Goal: Check status: Check status

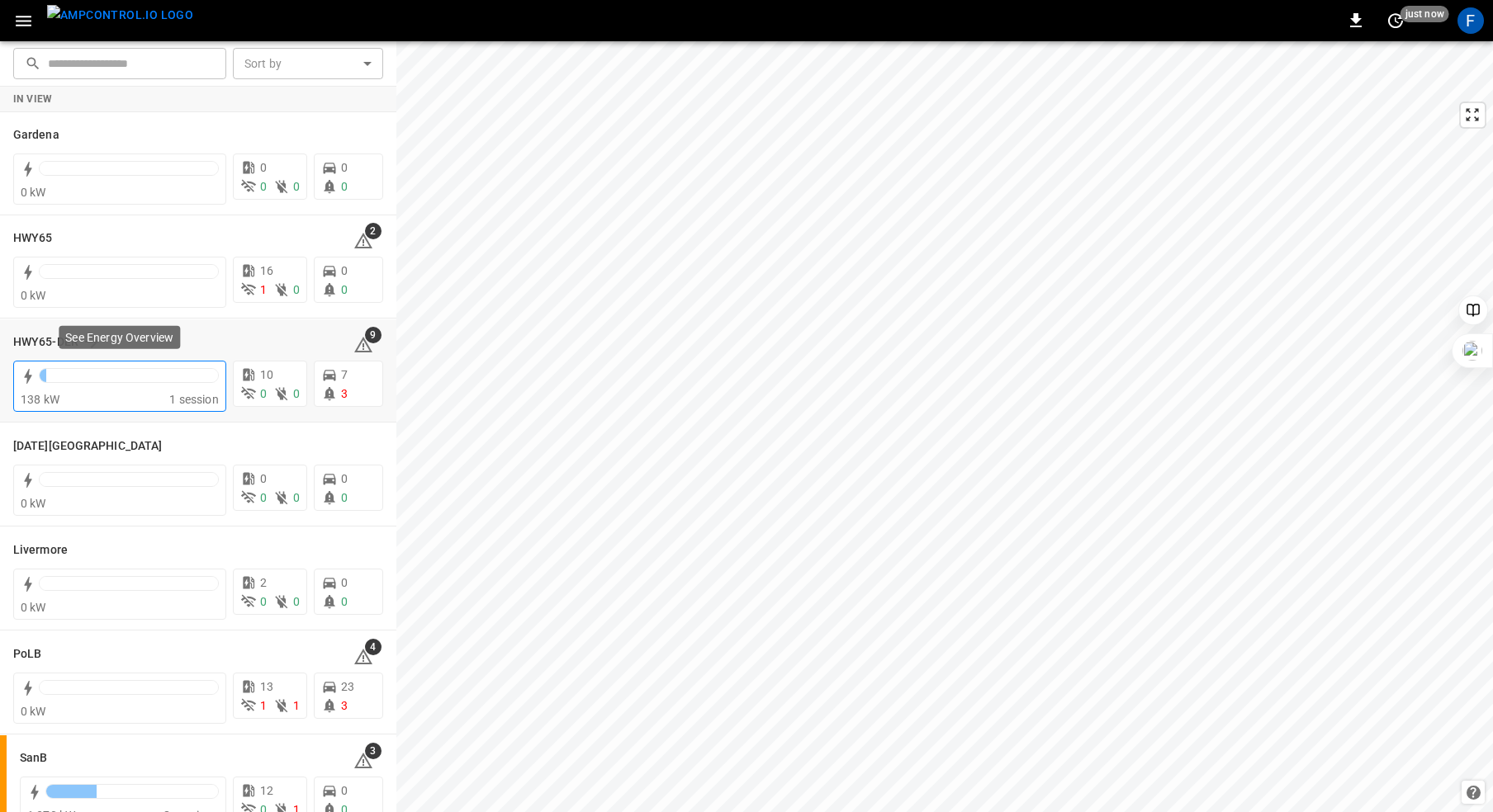
click at [74, 381] on div at bounding box center [129, 375] width 180 height 15
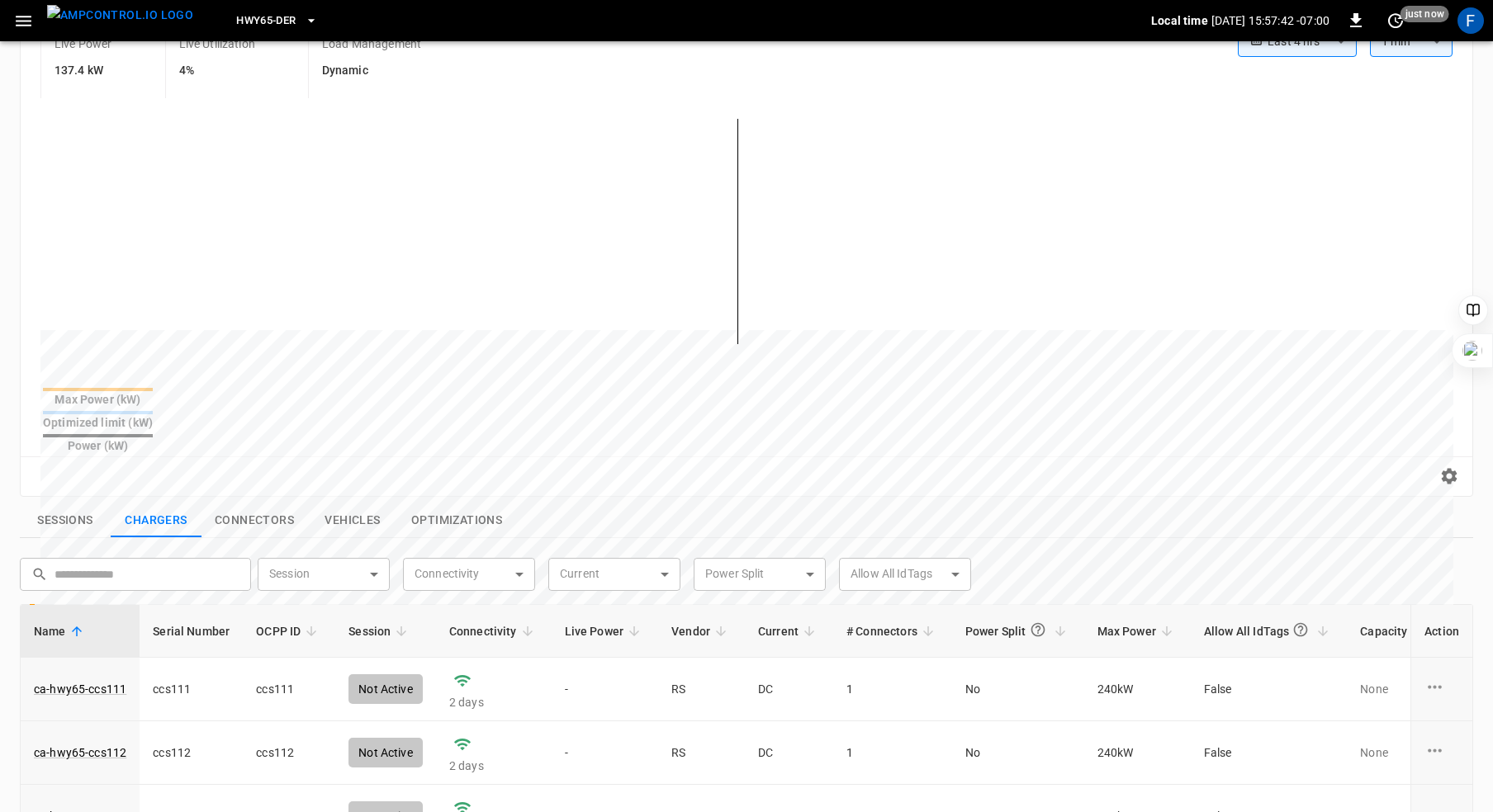
scroll to position [348, 0]
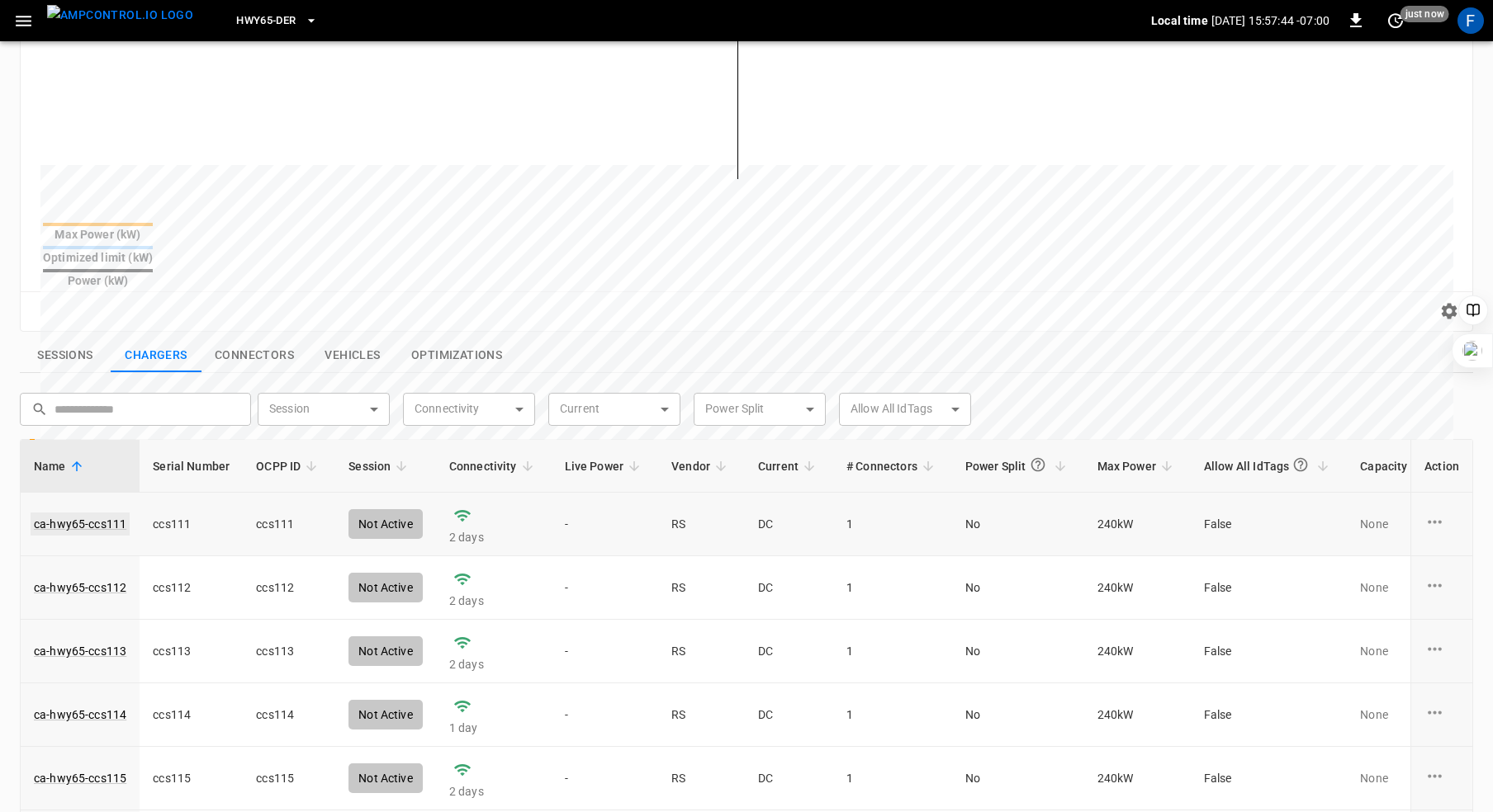
click at [92, 513] on link "ca-hwy65-ccs111" at bounding box center [80, 524] width 99 height 23
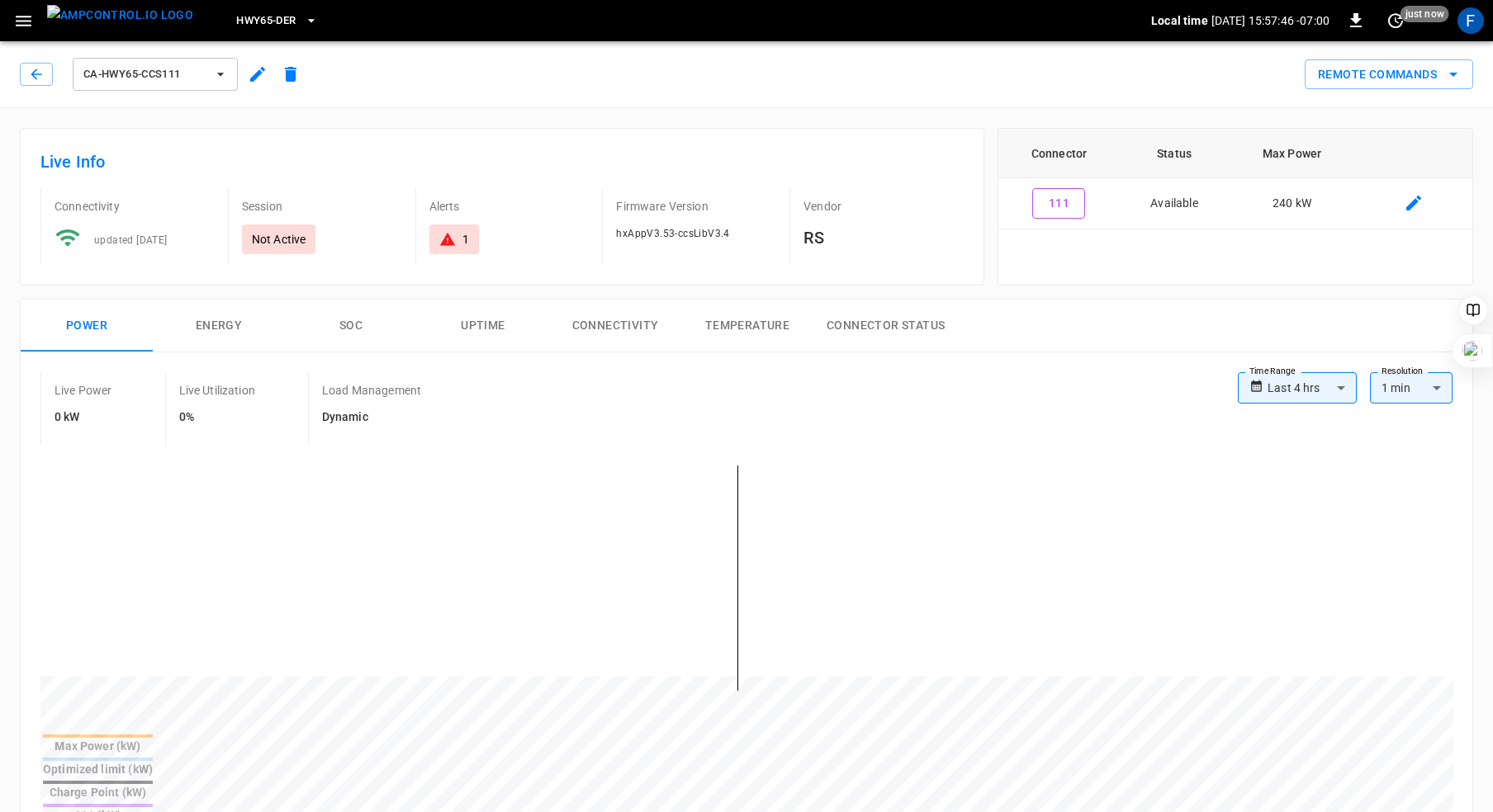
click at [451, 232] on icon at bounding box center [447, 238] width 16 height 16
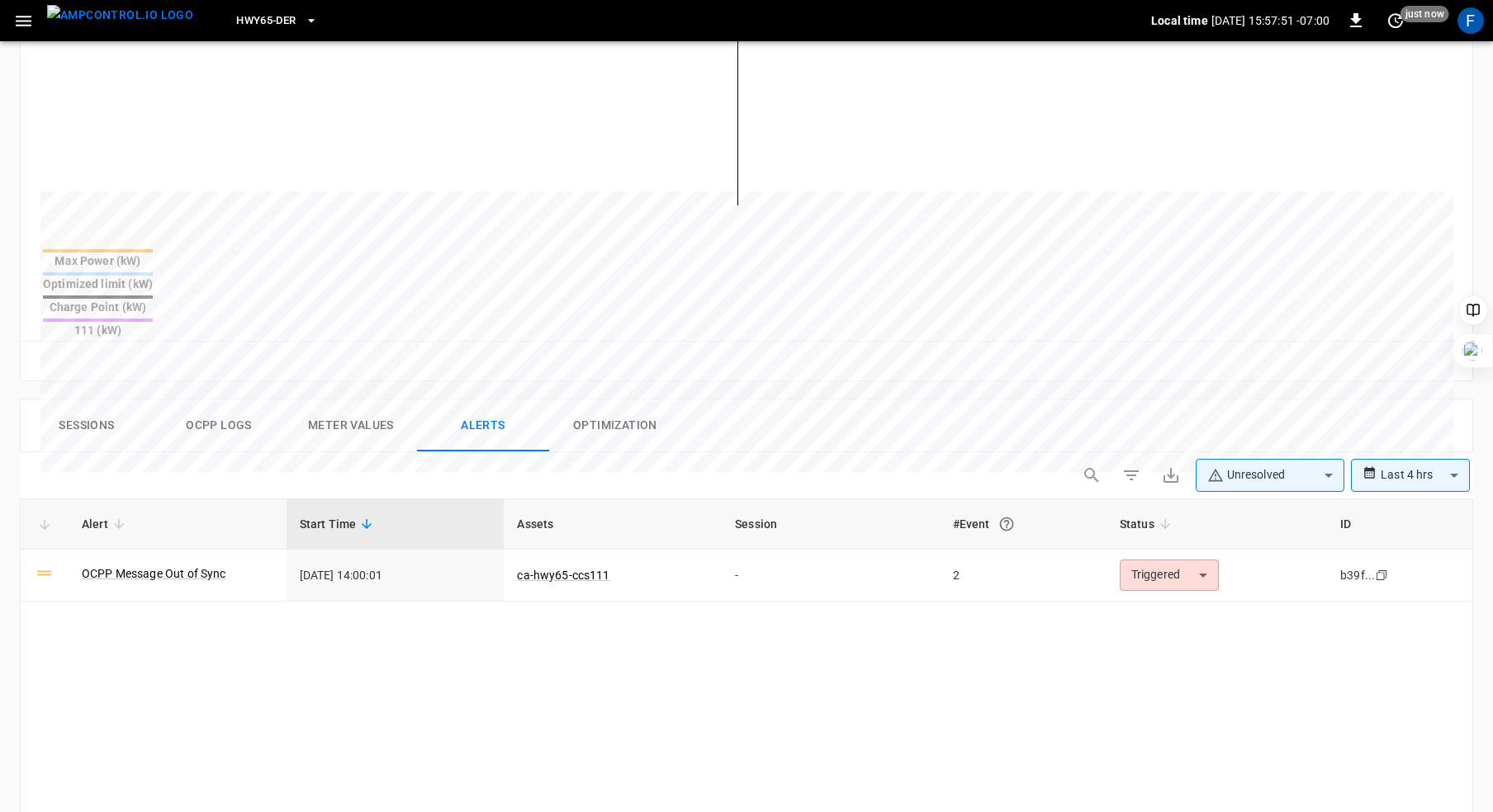
scroll to position [477, 0]
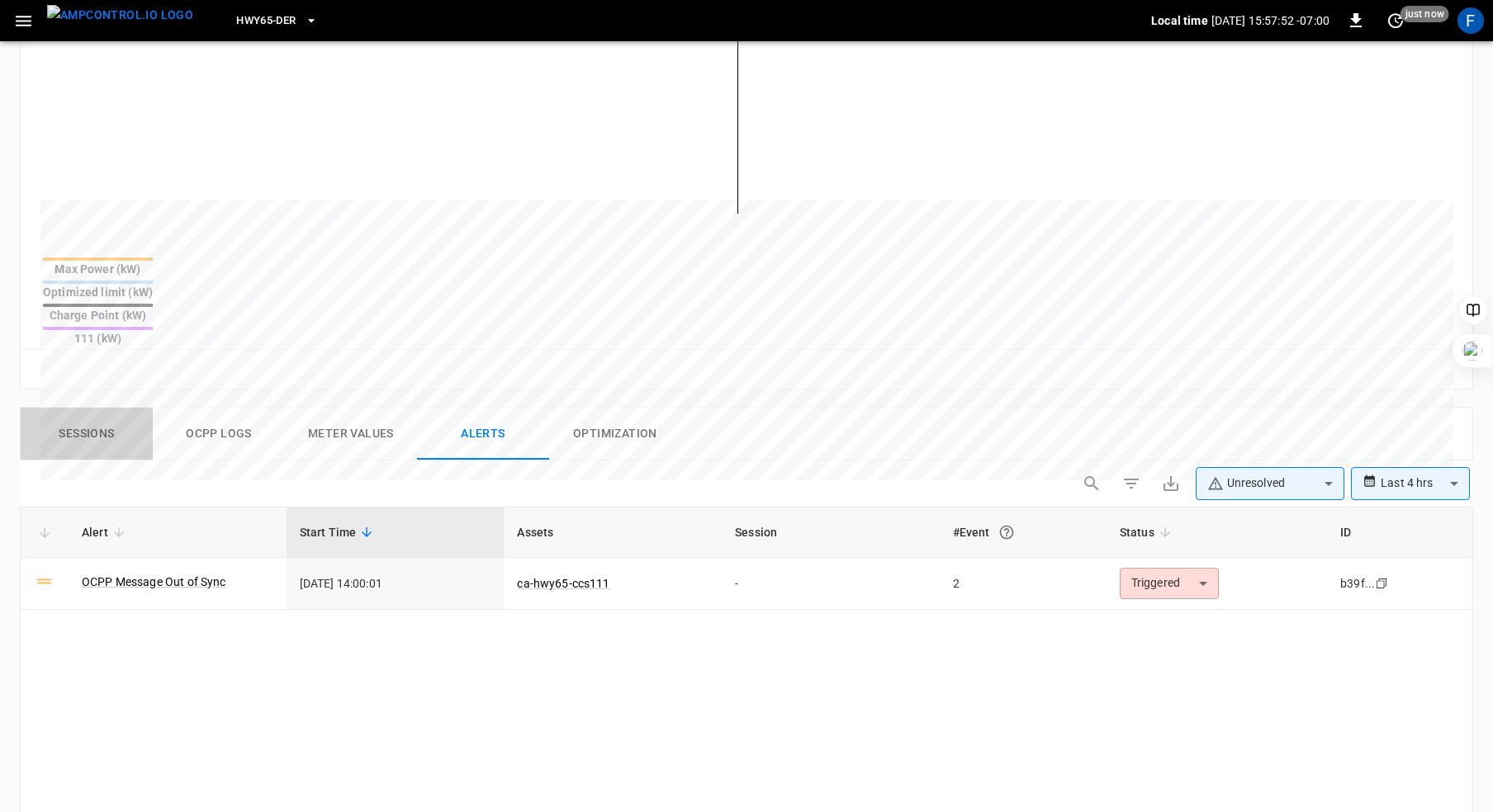
click at [85, 408] on button "Sessions" at bounding box center [86, 434] width 132 height 53
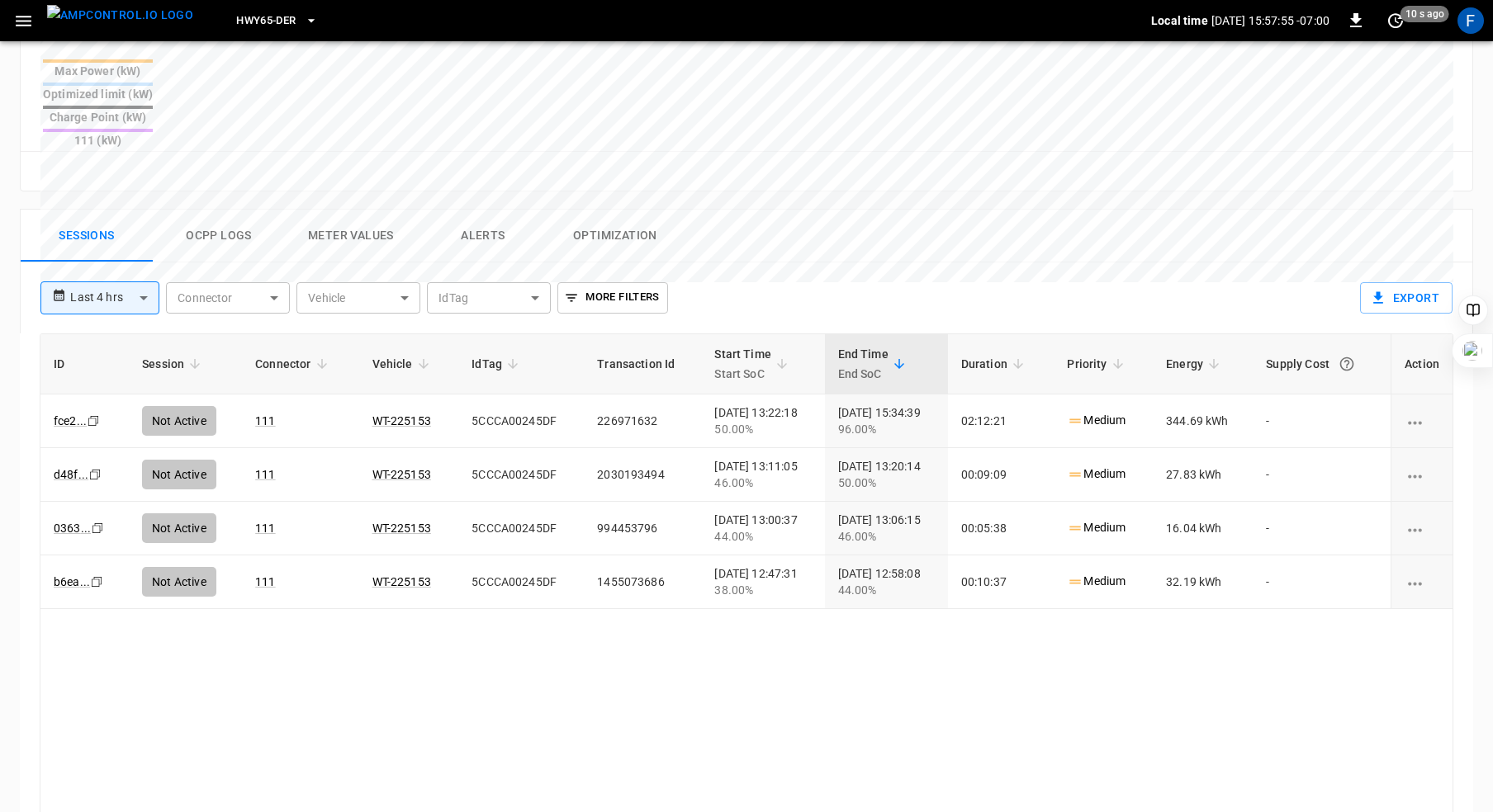
scroll to position [698, 0]
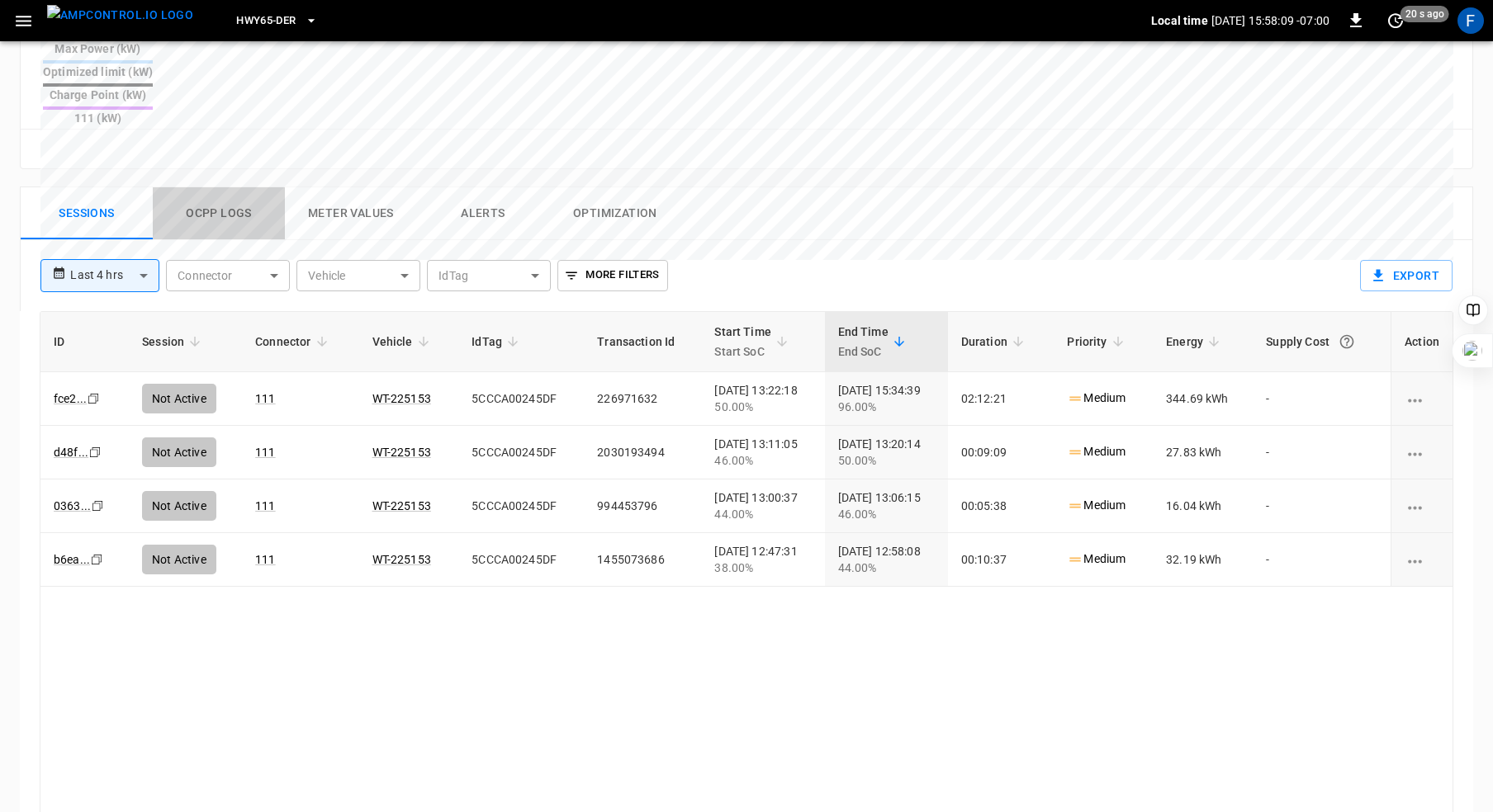
click at [214, 187] on button "Ocpp logs" at bounding box center [219, 213] width 132 height 53
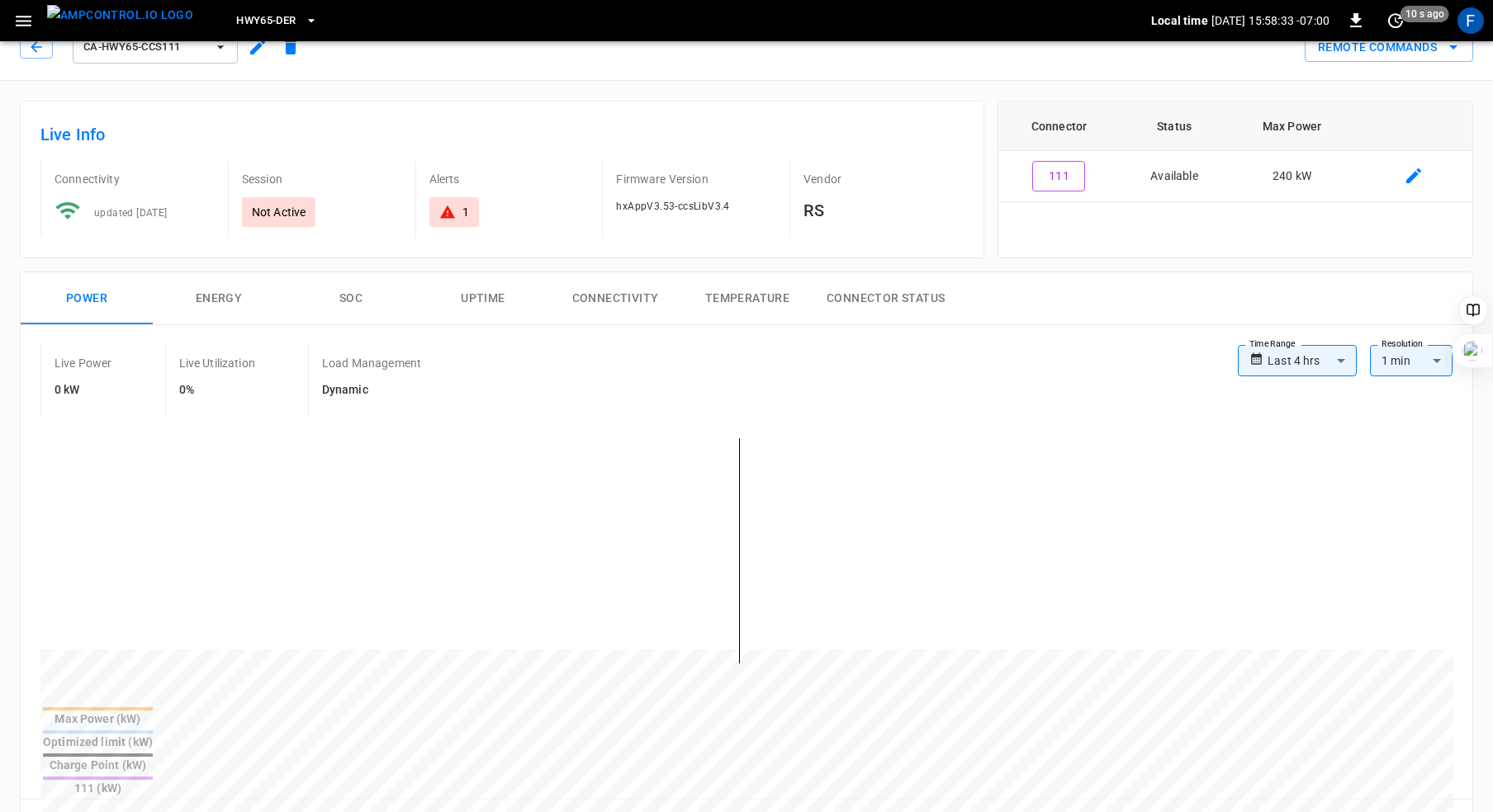
scroll to position [24, 0]
click at [28, 50] on icon "button" at bounding box center [36, 49] width 16 height 16
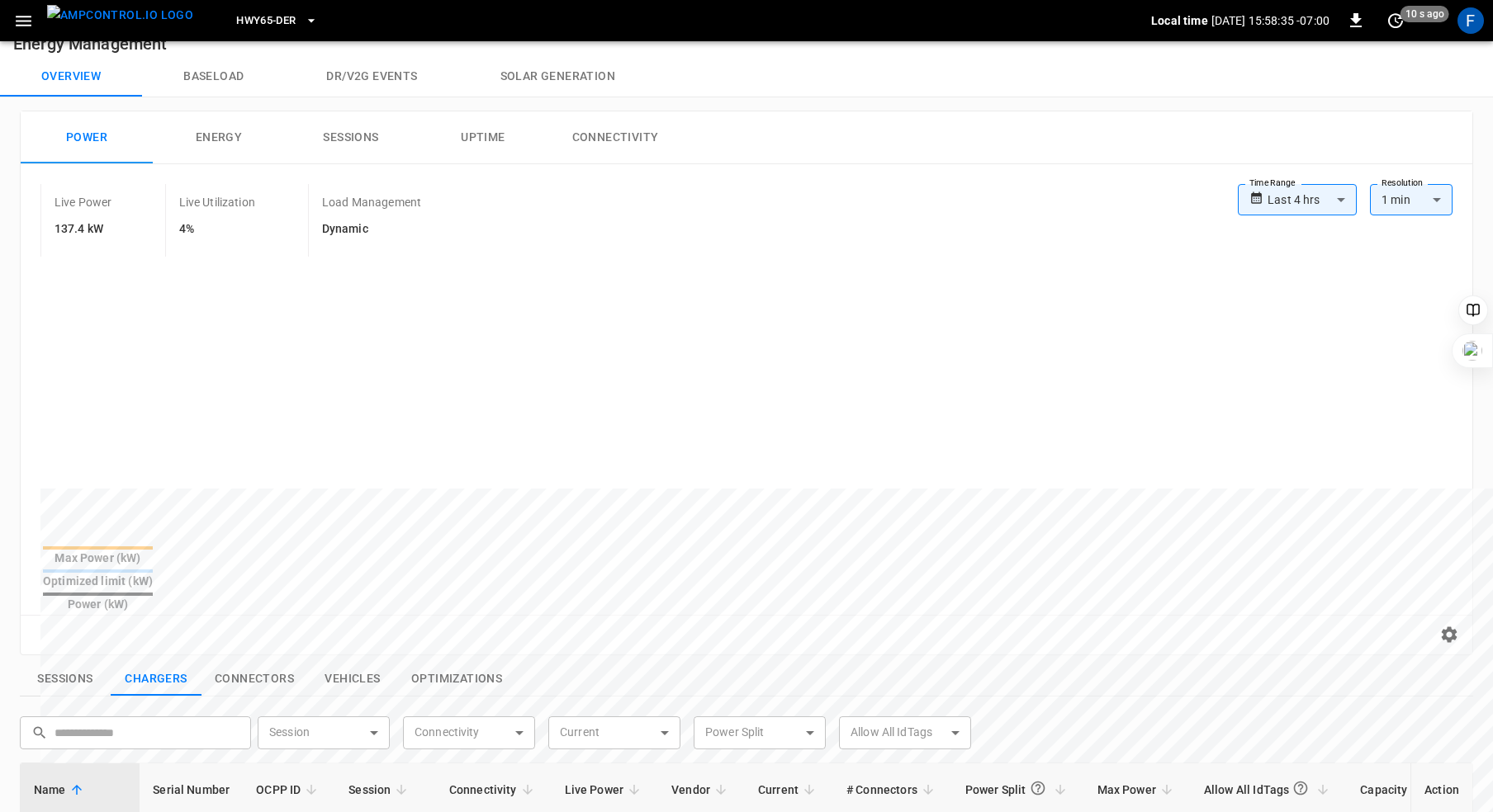
scroll to position [348, 0]
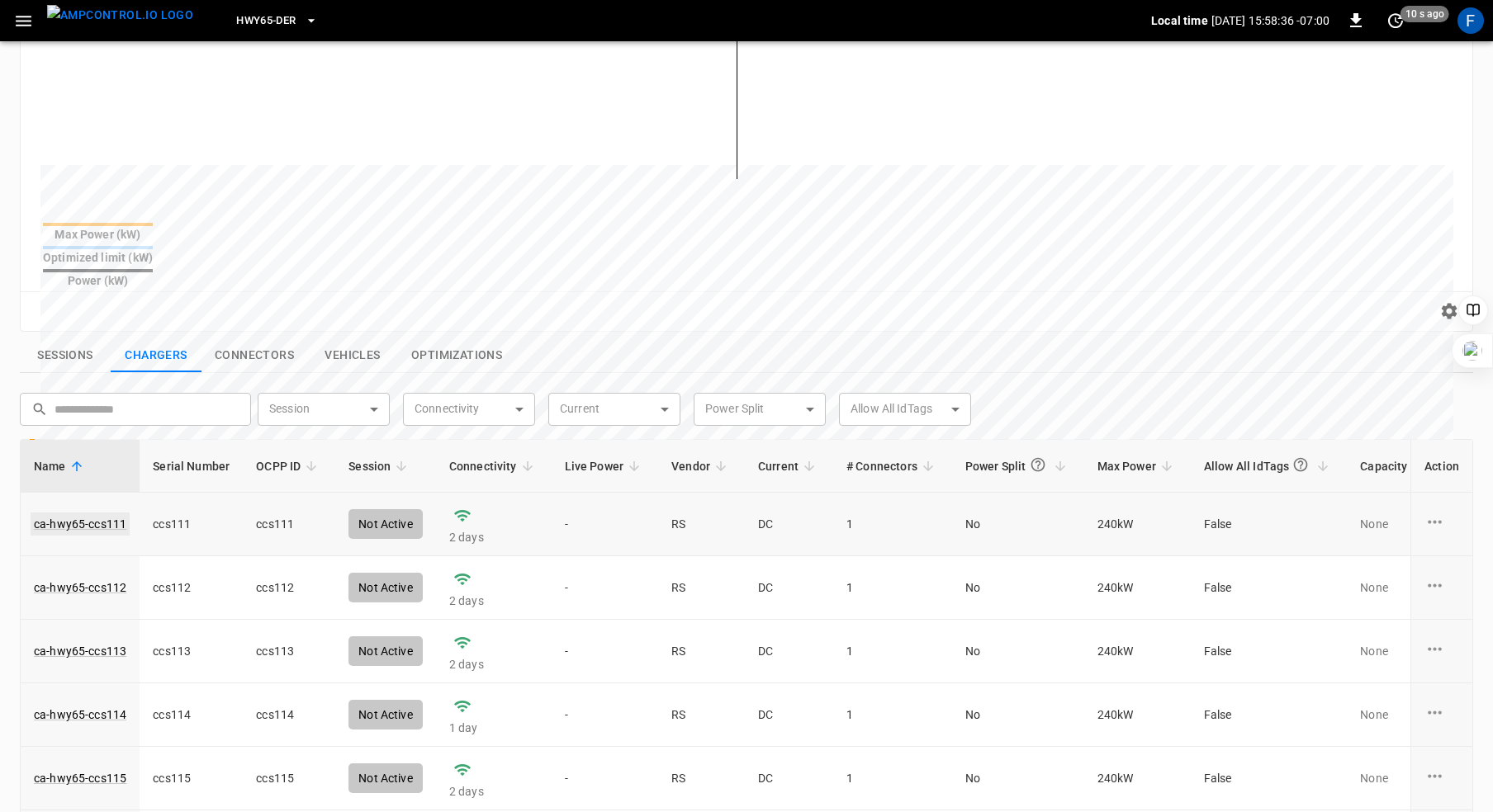
click at [88, 513] on link "ca-hwy65-ccs111" at bounding box center [80, 524] width 99 height 23
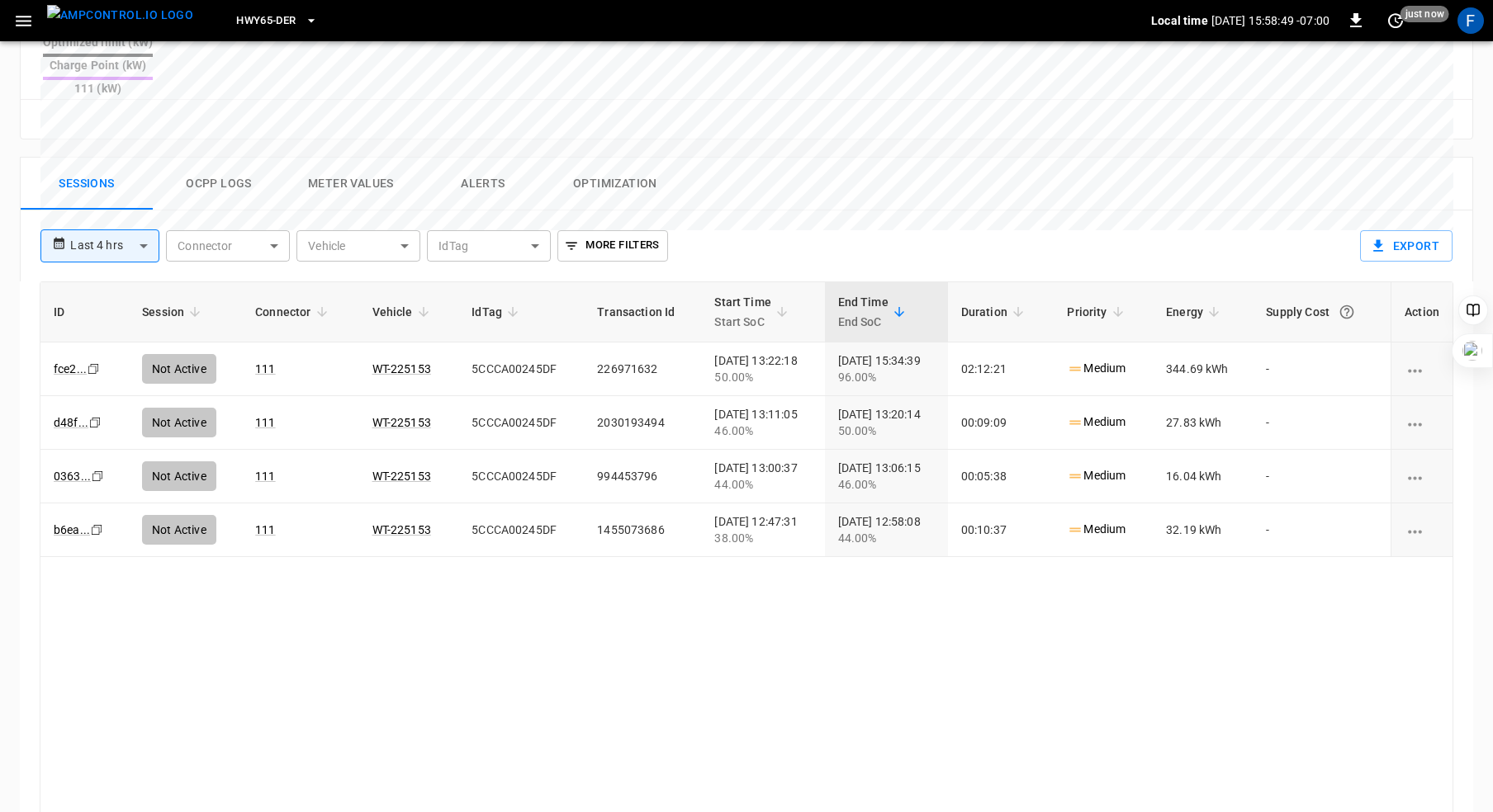
scroll to position [743, 0]
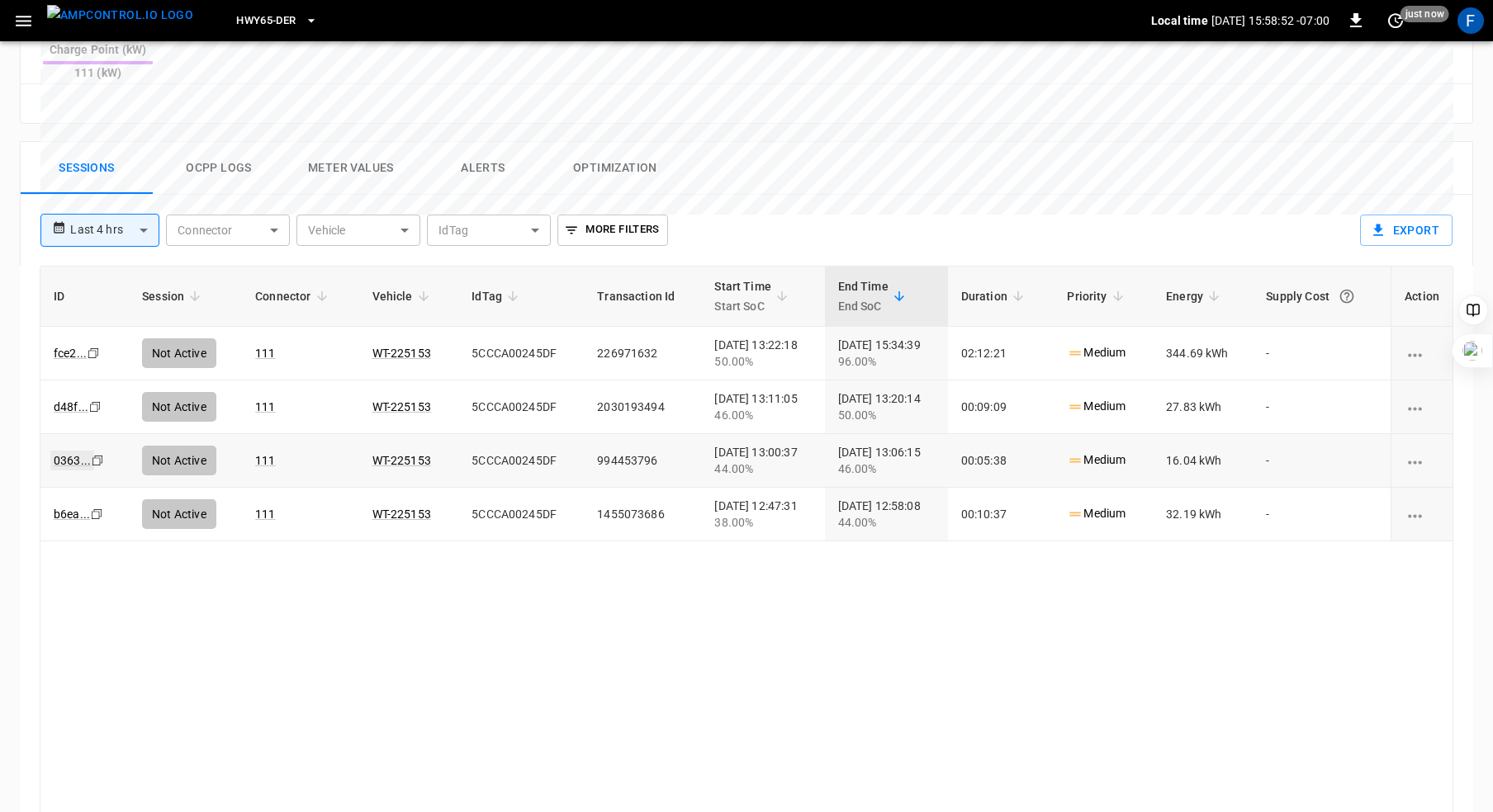
click at [60, 451] on link "0363 ..." at bounding box center [72, 460] width 44 height 19
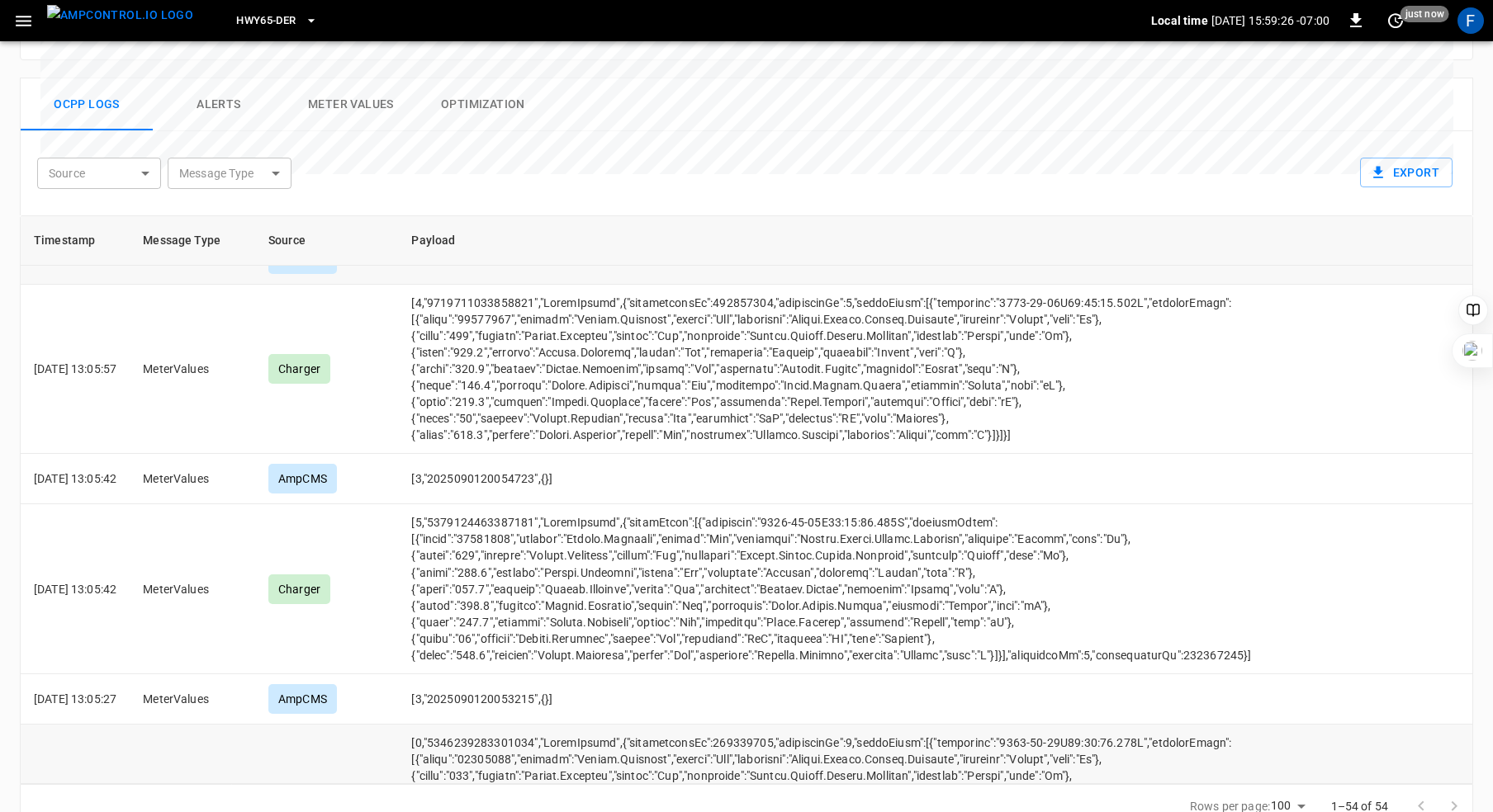
scroll to position [627, 0]
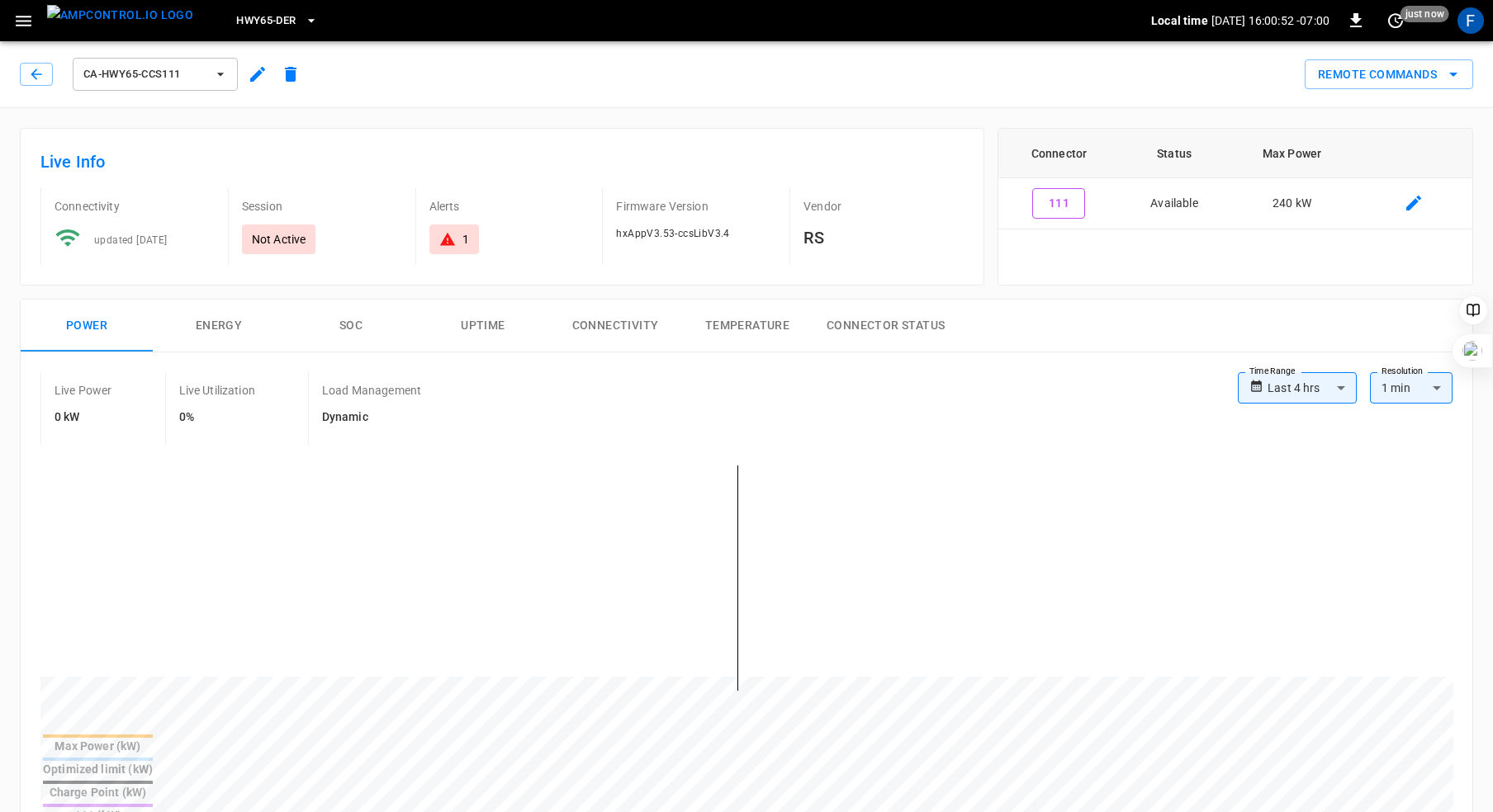
click at [442, 236] on icon at bounding box center [447, 238] width 16 height 16
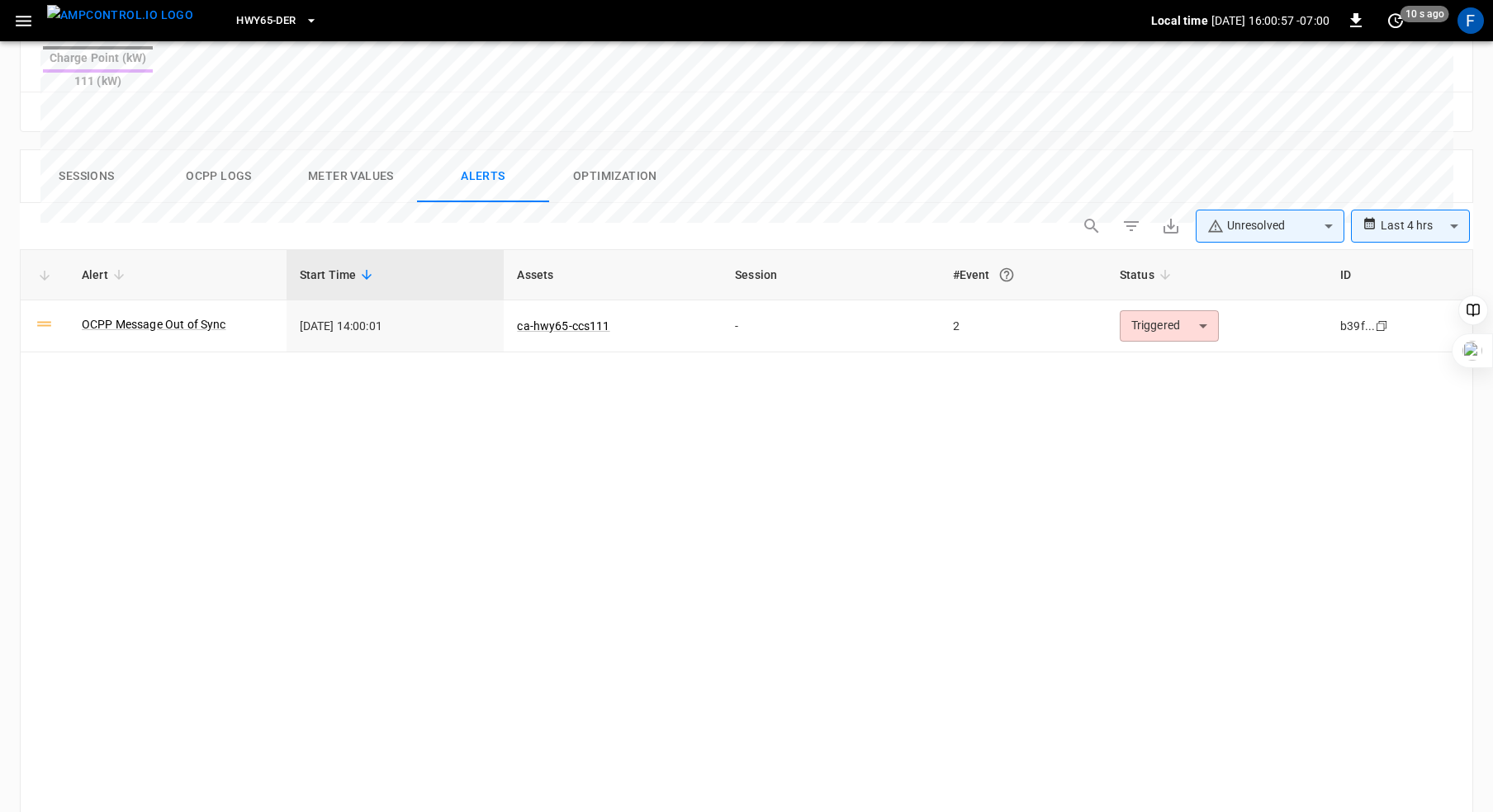
scroll to position [727, 0]
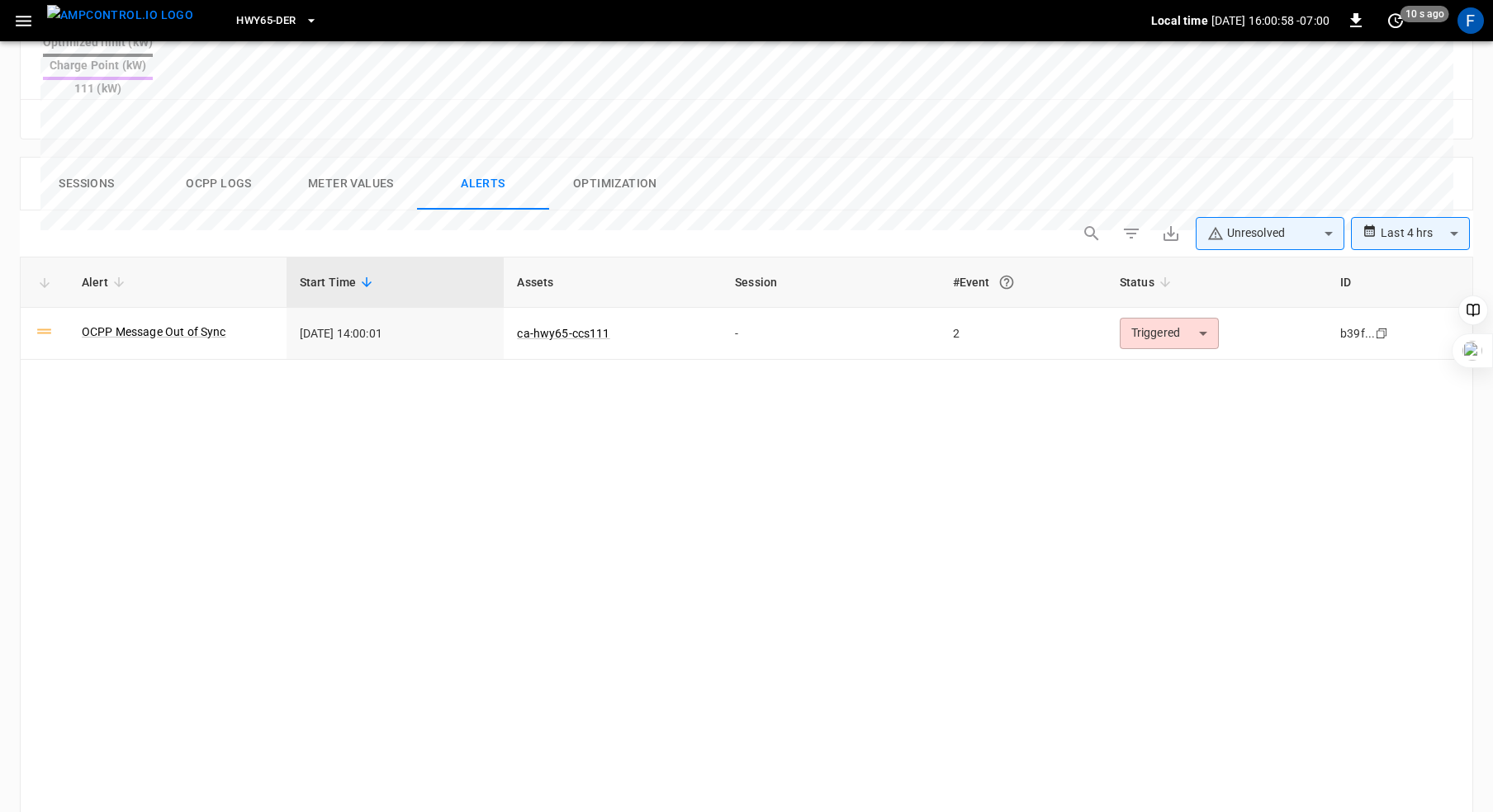
click at [1252, 164] on body "**********" at bounding box center [746, 110] width 1493 height 1675
click at [1248, 208] on li "Resolved" at bounding box center [1269, 214] width 148 height 33
type input "**********"
click at [1408, 166] on div at bounding box center [746, 406] width 1493 height 812
click at [1409, 170] on body "**********" at bounding box center [746, 110] width 1493 height 1675
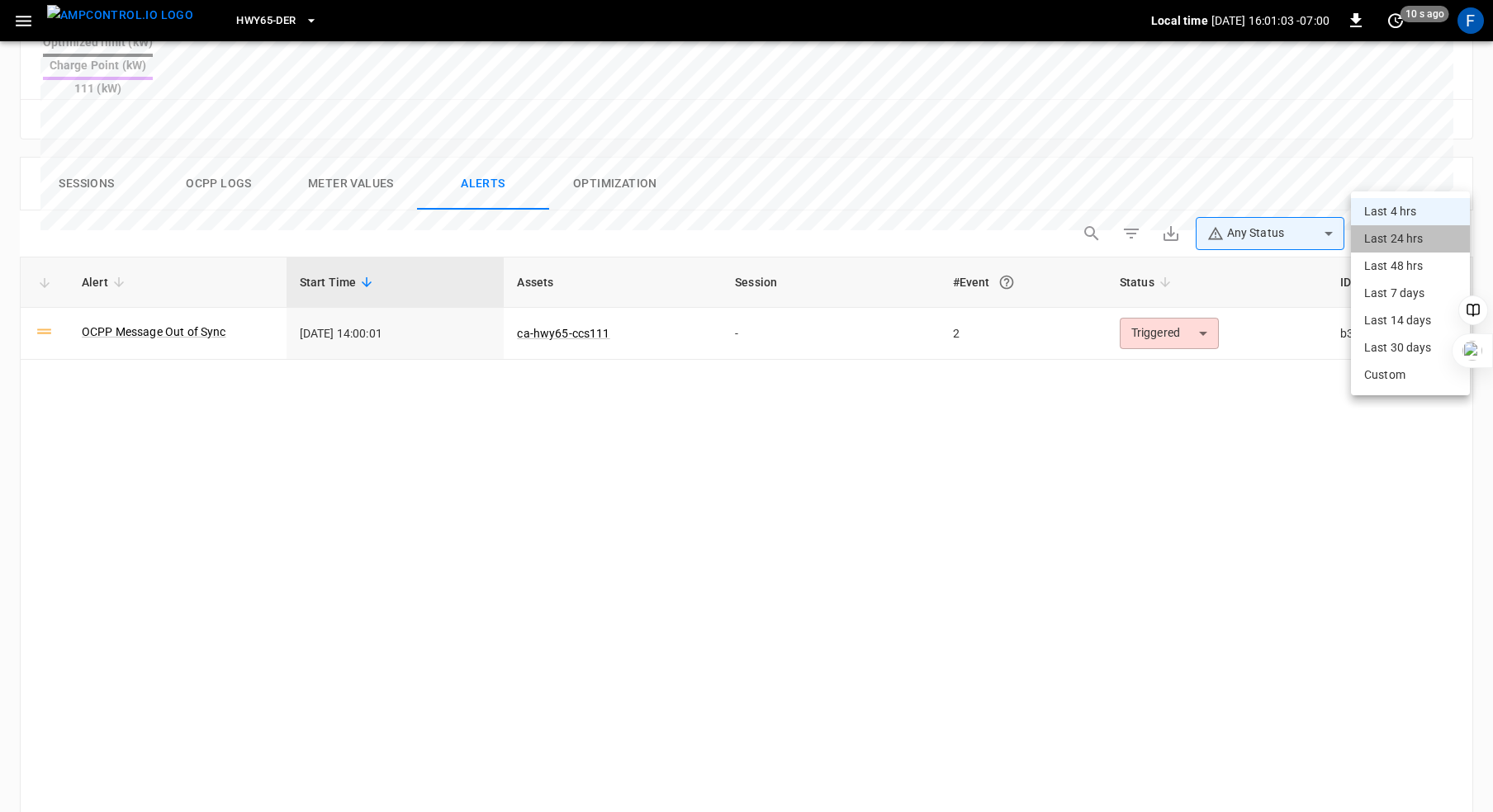
click at [1388, 237] on li "Last 24 hrs" at bounding box center [1410, 239] width 119 height 27
type input "**********"
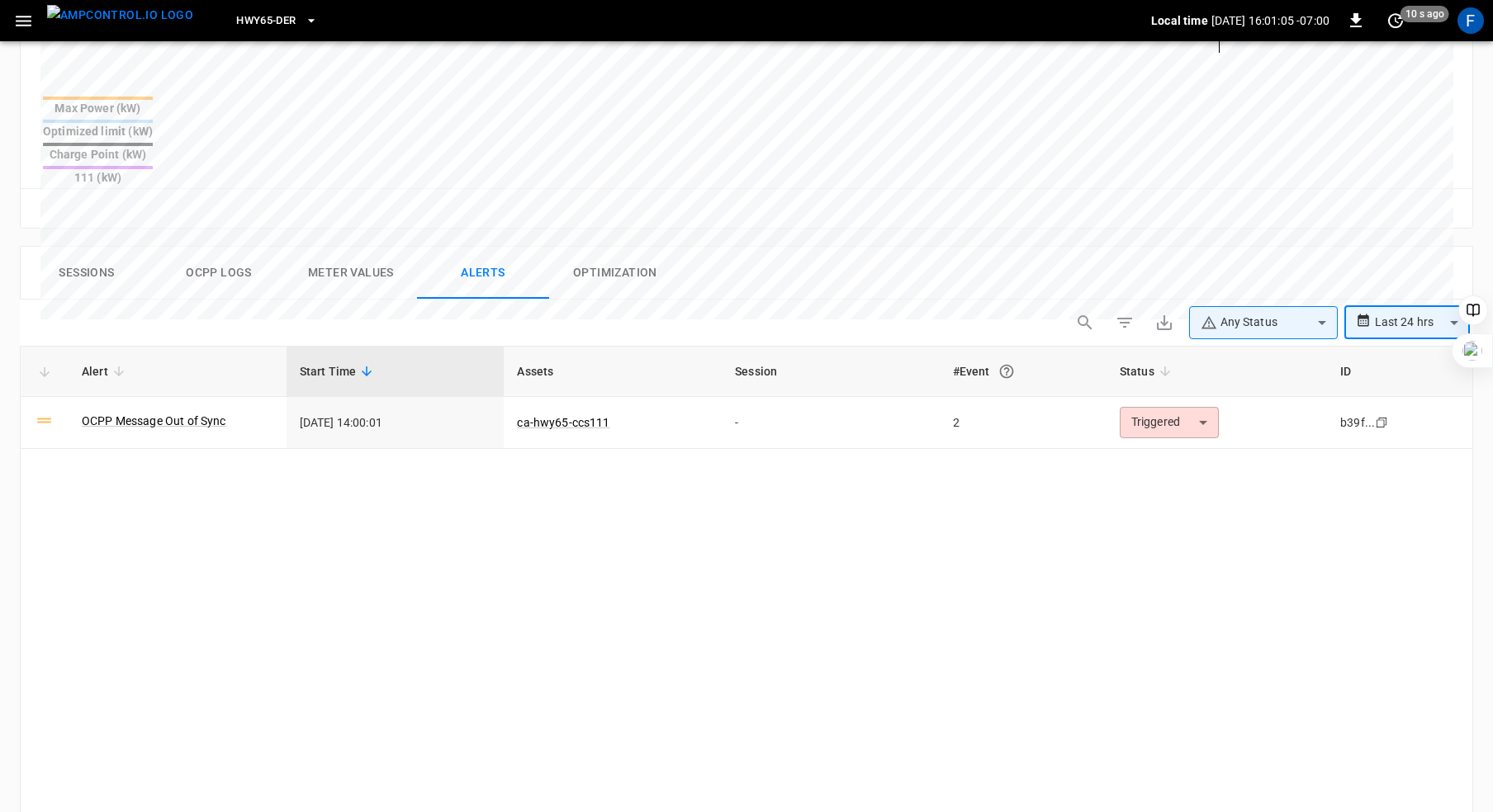
scroll to position [492, 0]
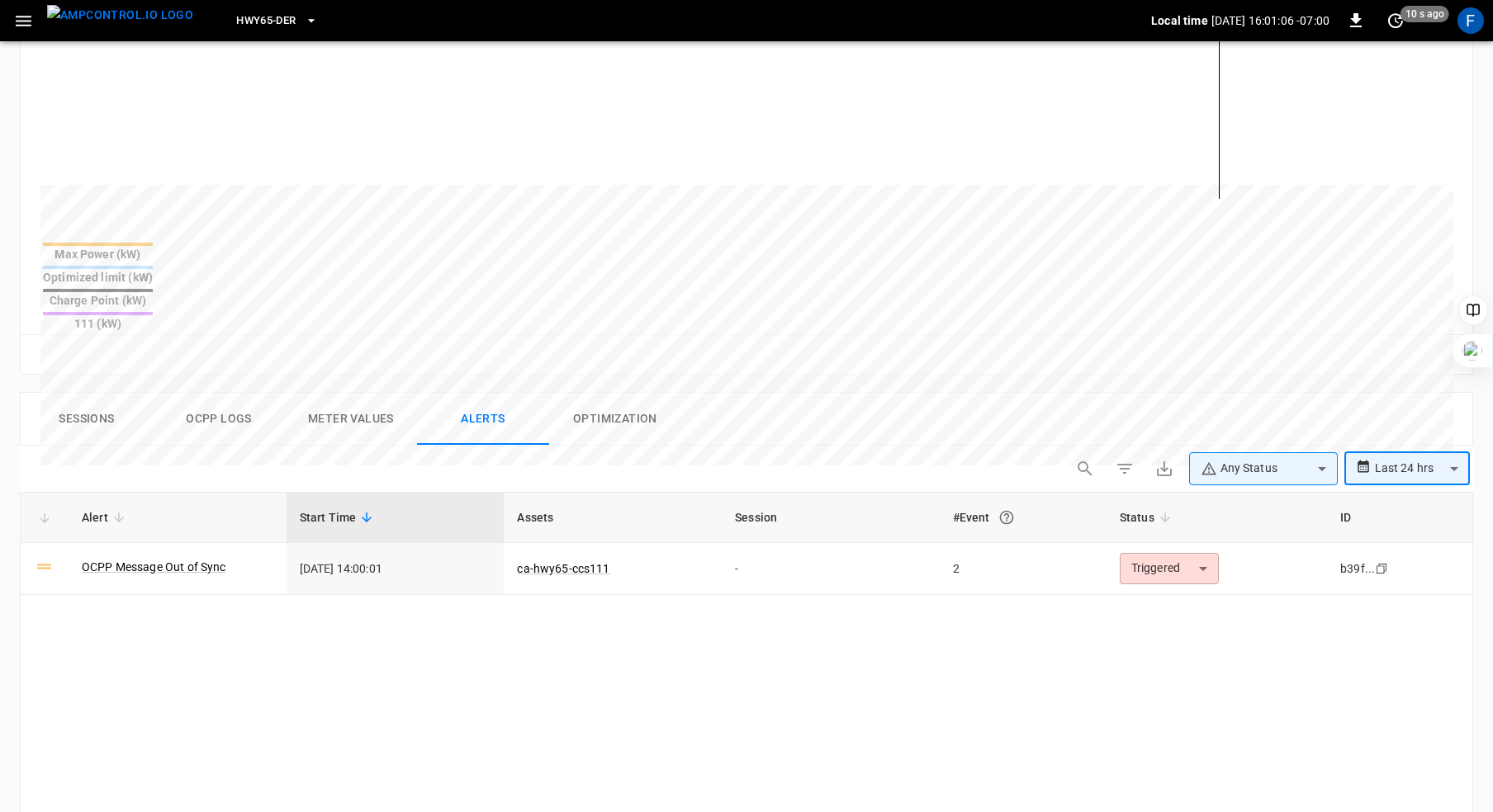
click at [191, 392] on button "Ocpp logs" at bounding box center [219, 419] width 132 height 53
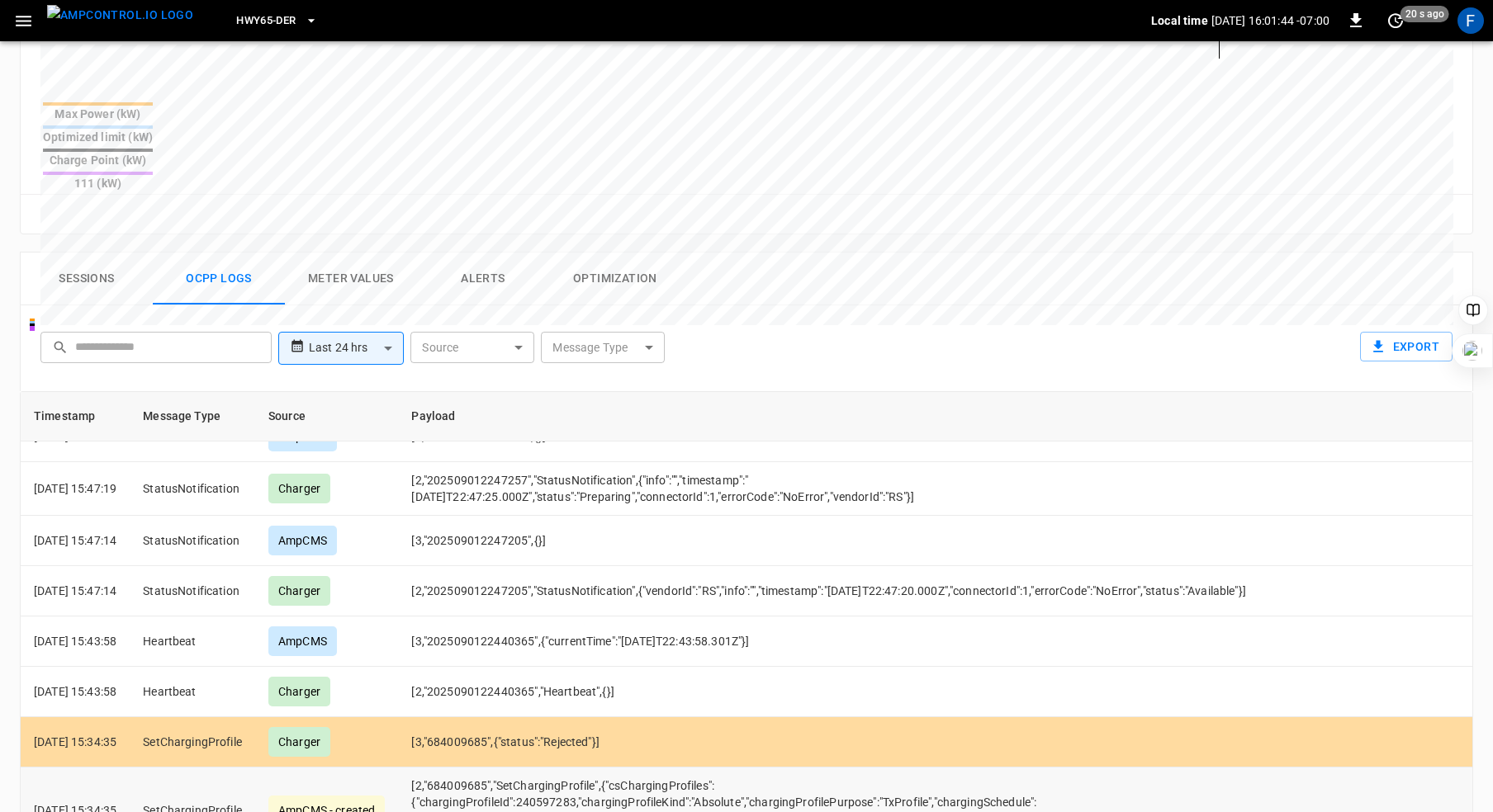
scroll to position [169, 0]
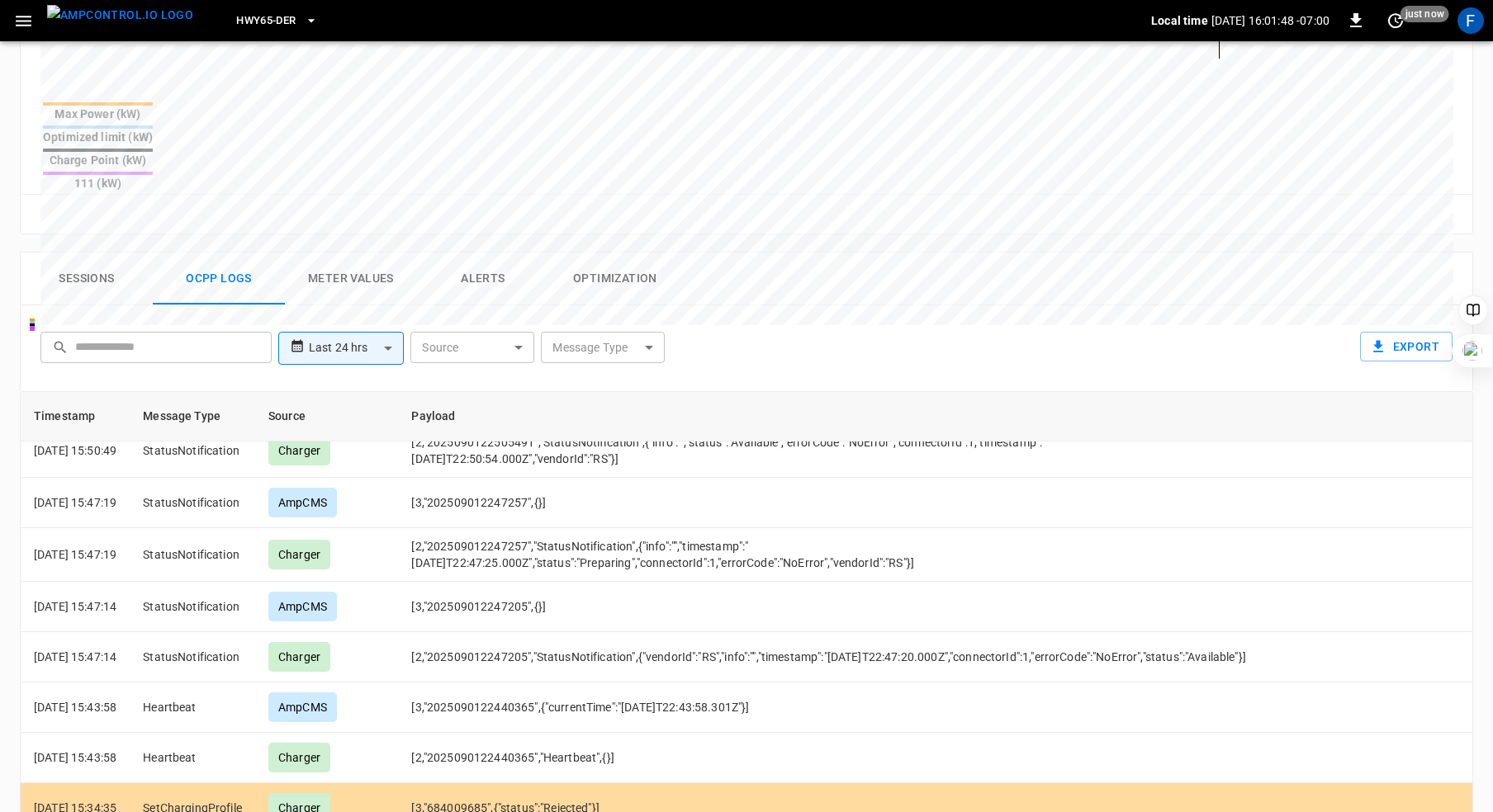
click at [632, 326] on div "Message Type ​ Message Type" at bounding box center [602, 345] width 131 height 40
click at [631, 284] on body "**********" at bounding box center [746, 196] width 1493 height 1656
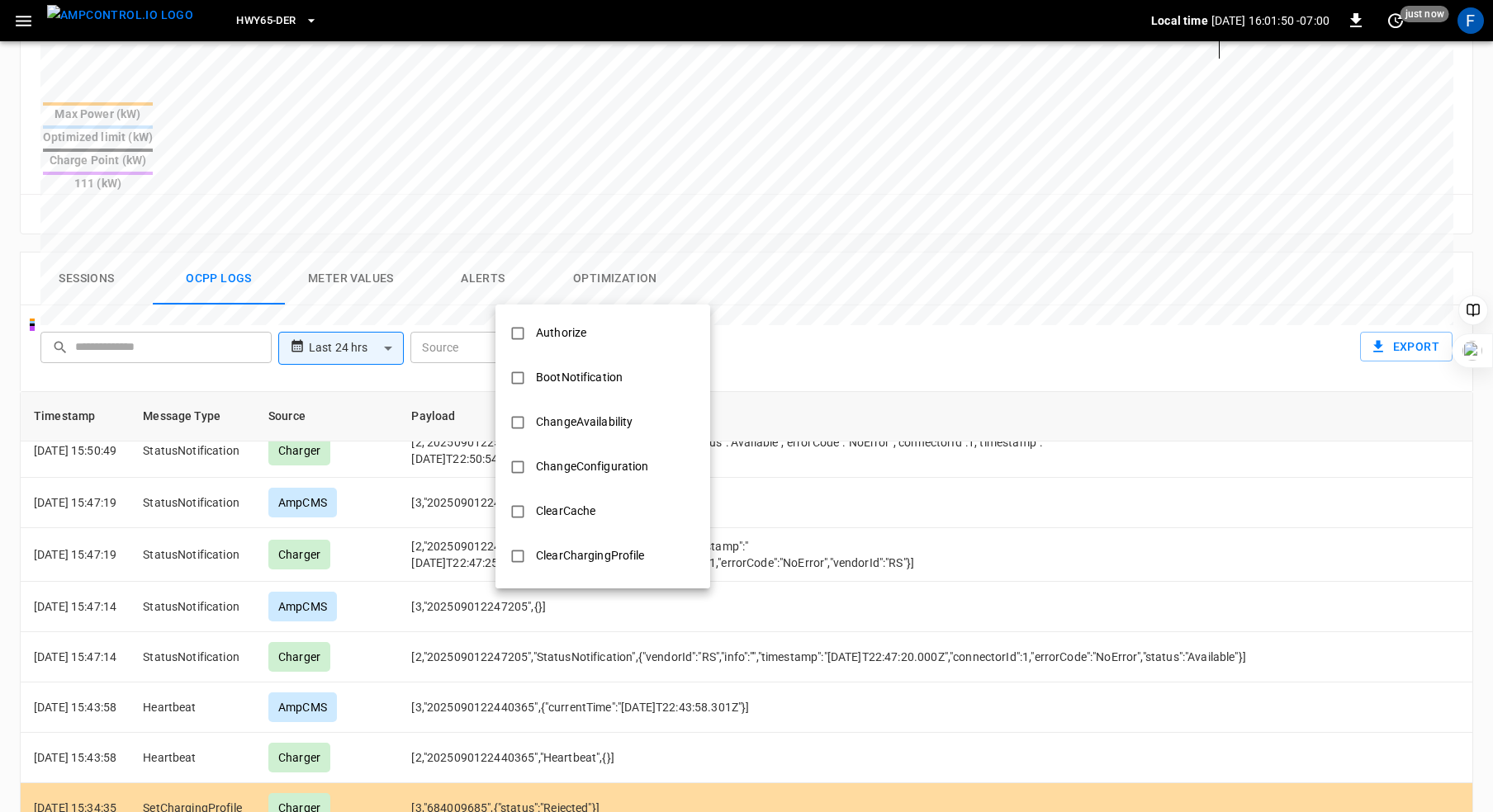
scroll to position [798, 0]
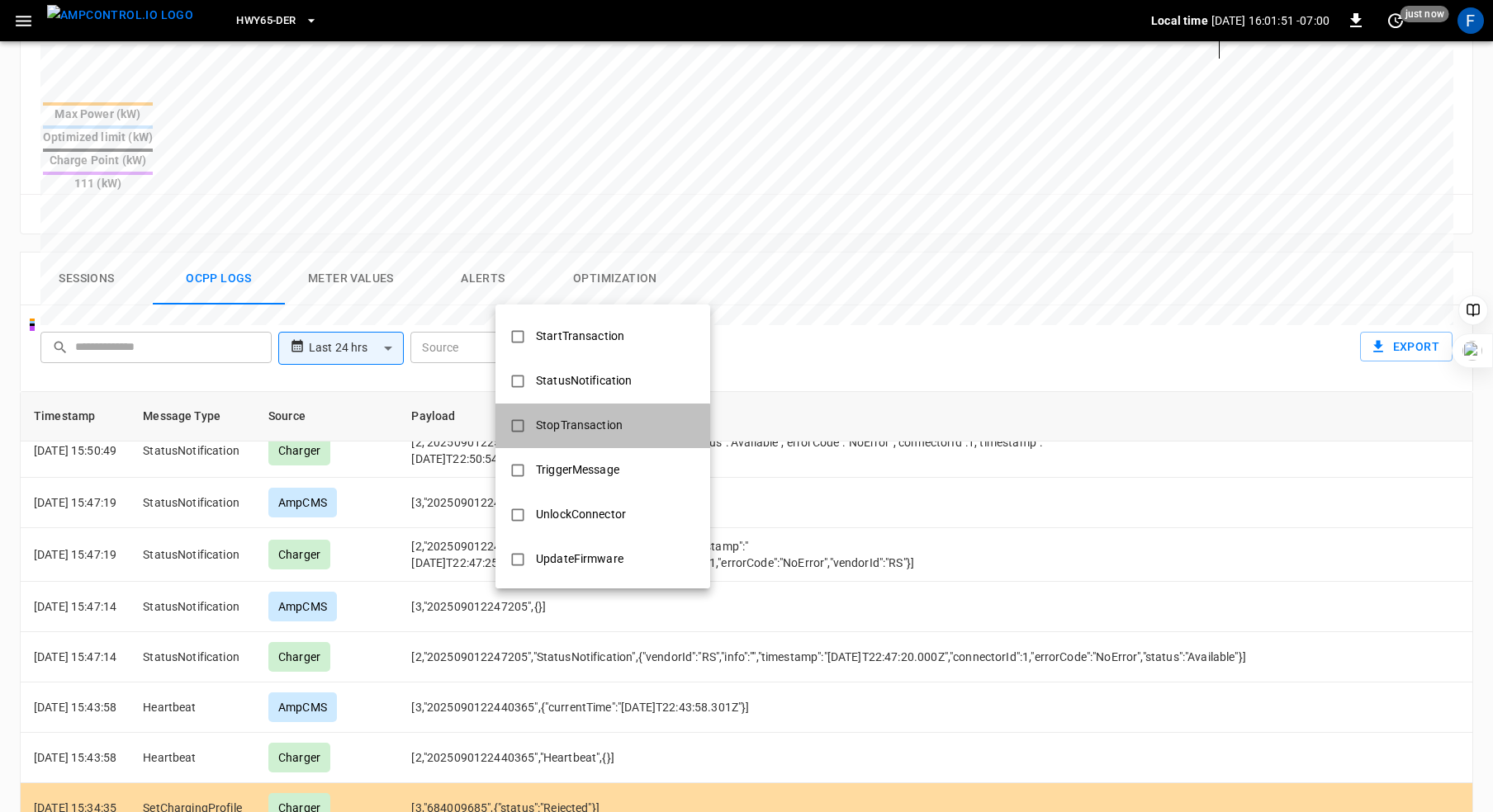
click at [548, 428] on div "StopTransaction" at bounding box center [580, 425] width 107 height 31
type input "**********"
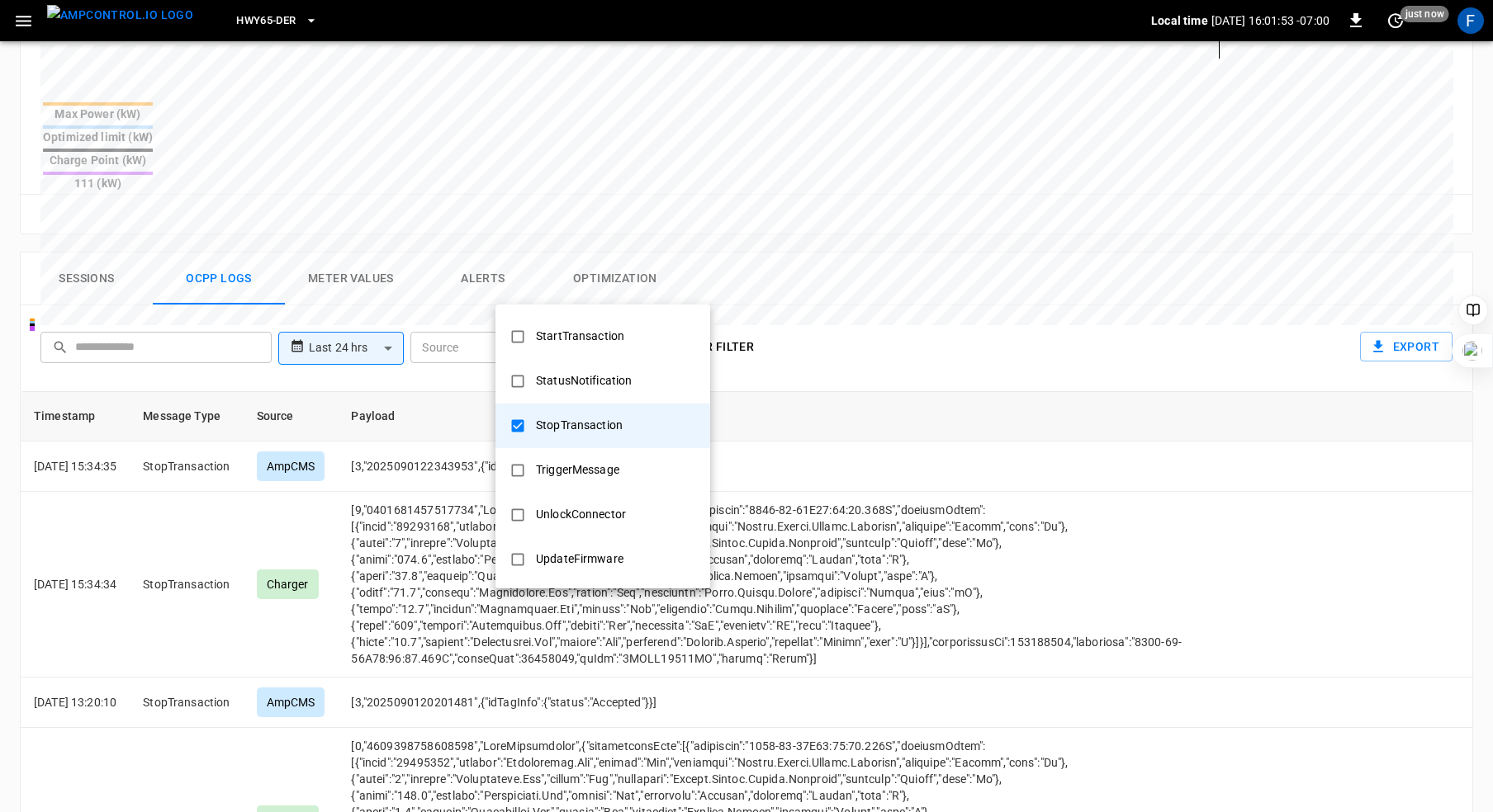
click at [843, 268] on div at bounding box center [746, 406] width 1493 height 812
